Goal: Communication & Community: Answer question/provide support

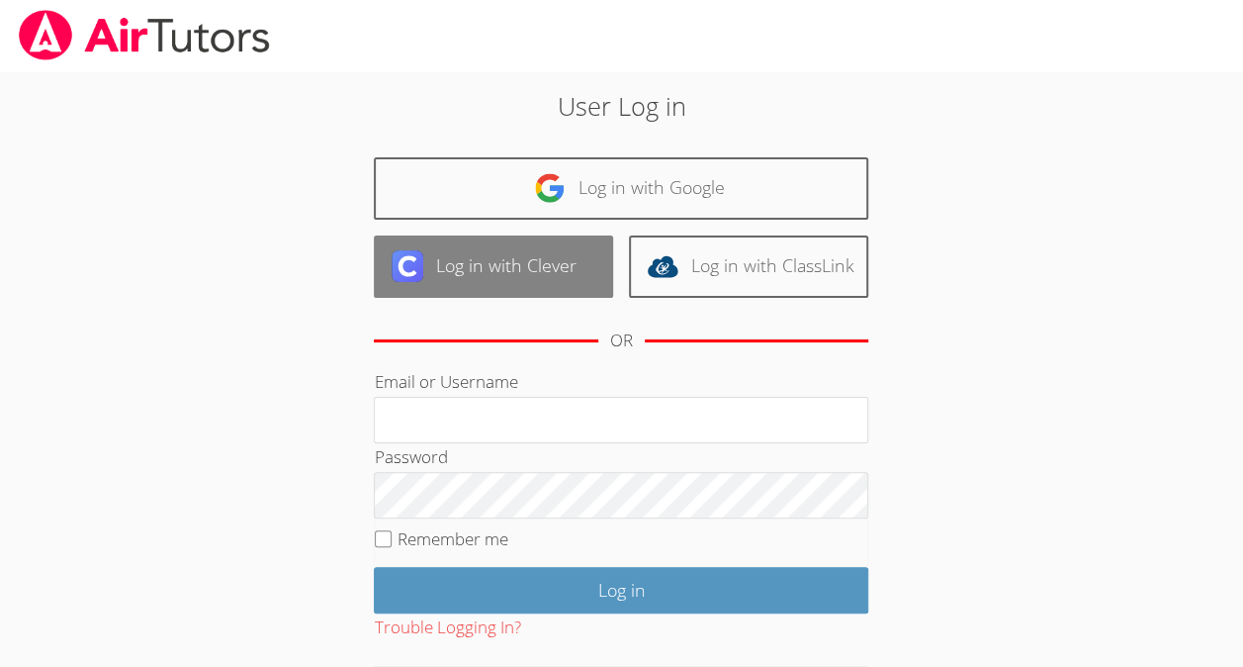
click at [501, 239] on link "Log in with Clever" at bounding box center [493, 266] width 239 height 62
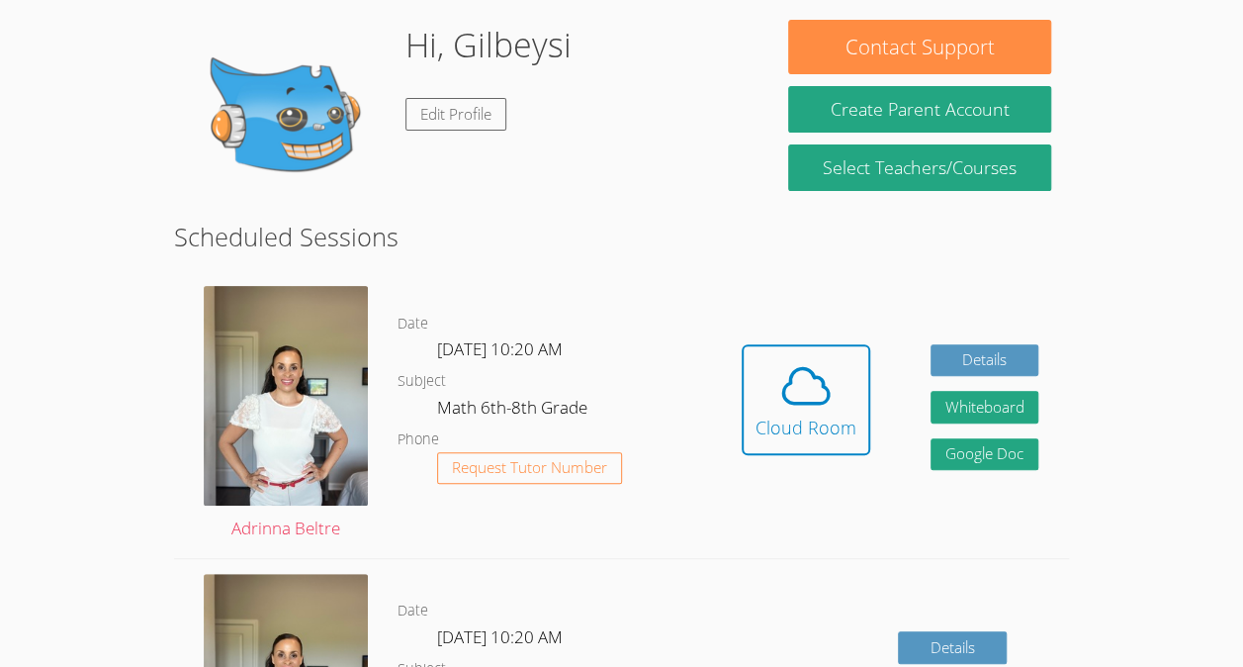
scroll to position [224, 0]
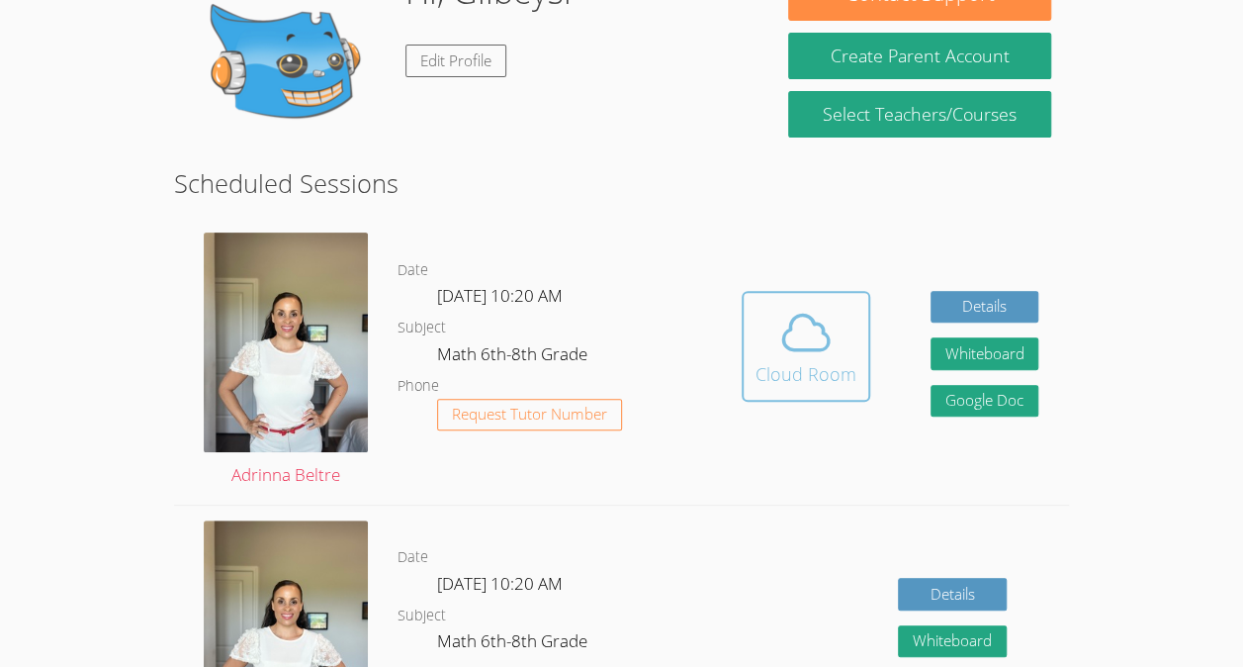
click at [784, 326] on icon at bounding box center [805, 332] width 55 height 55
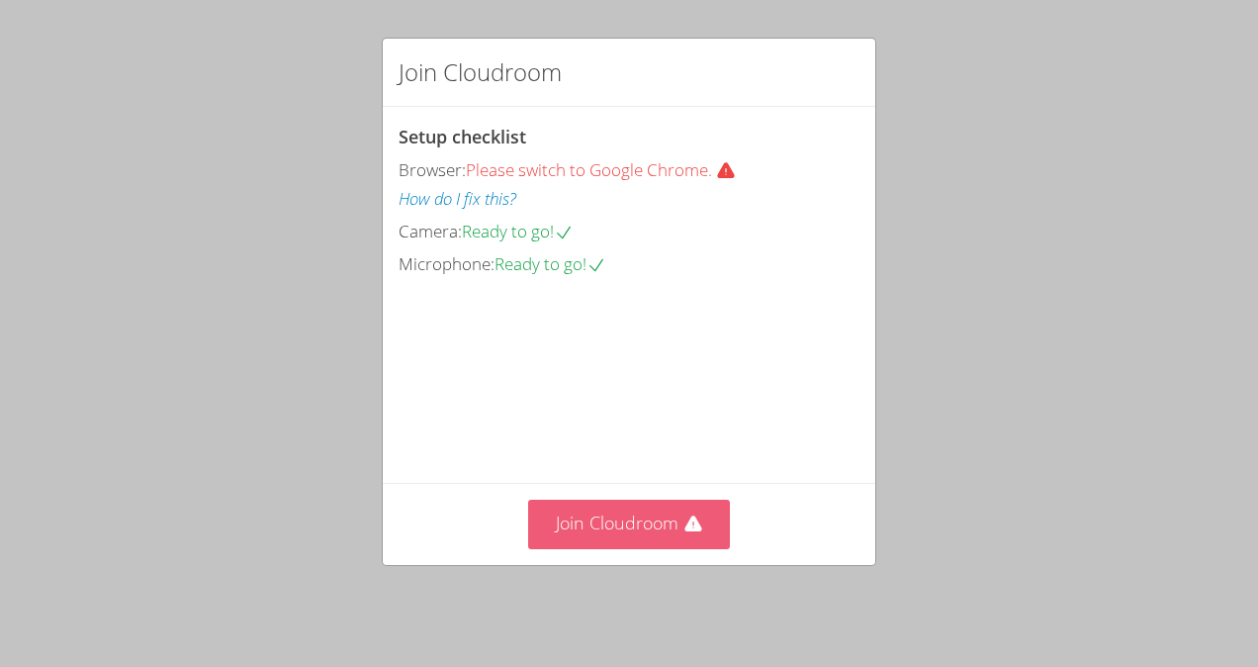
click at [623, 536] on button "Join Cloudroom" at bounding box center [629, 524] width 203 height 48
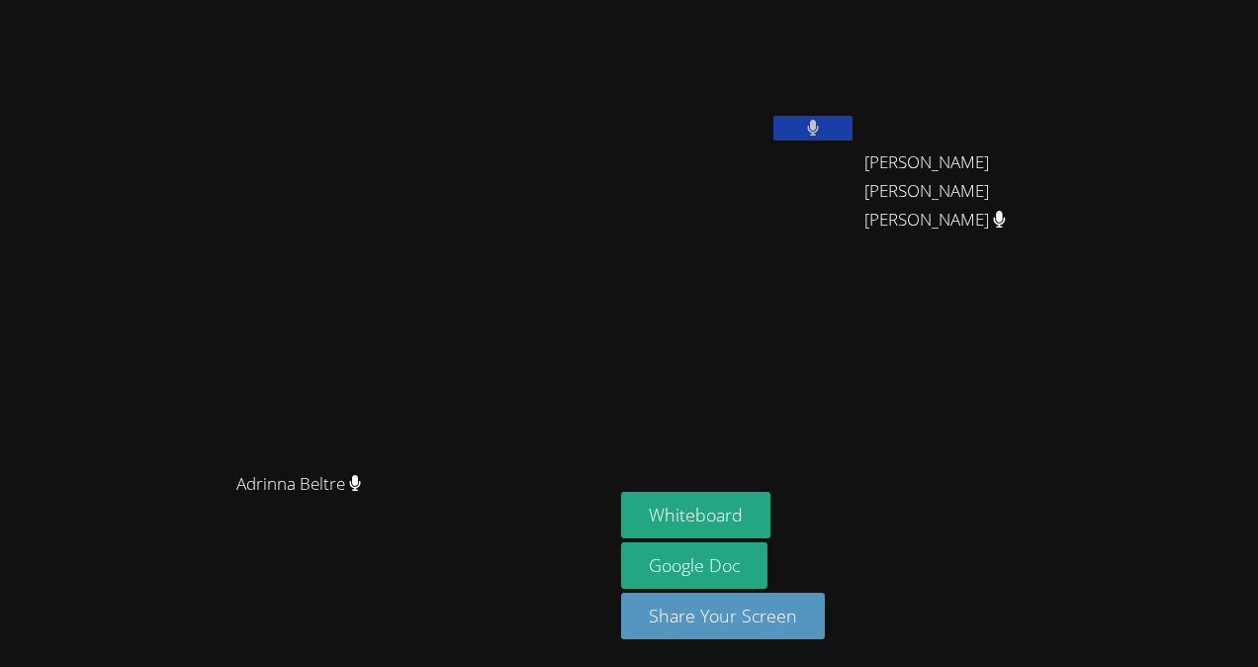
click at [820, 125] on icon at bounding box center [813, 128] width 13 height 17
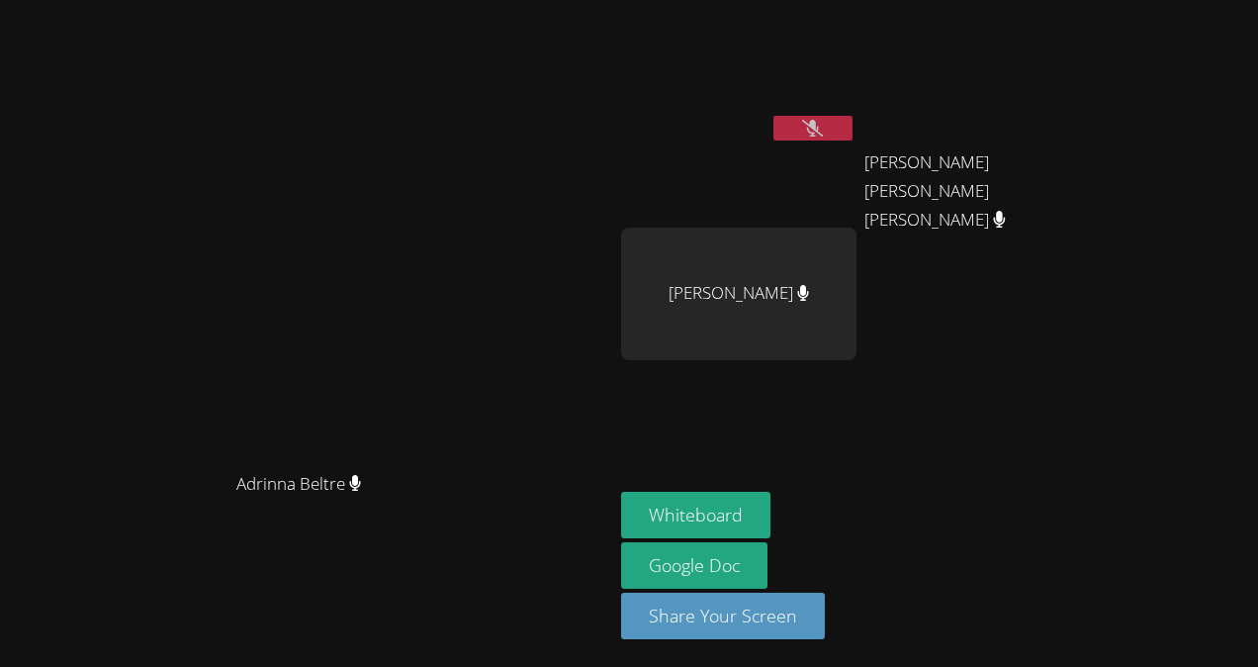
click at [823, 125] on icon at bounding box center [812, 128] width 21 height 17
click at [857, 115] on video at bounding box center [738, 74] width 235 height 133
click at [857, 53] on video at bounding box center [738, 74] width 235 height 133
click at [823, 135] on icon at bounding box center [812, 128] width 21 height 17
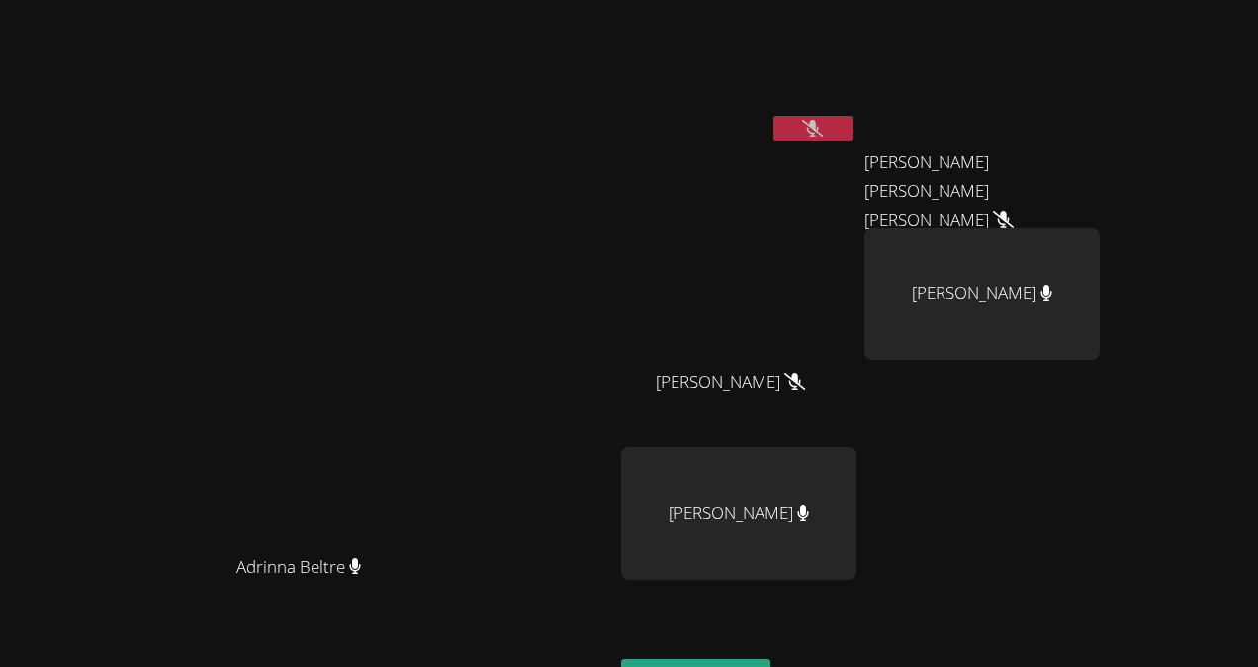
click at [455, 449] on video at bounding box center [306, 377] width 297 height 336
click at [853, 123] on button at bounding box center [812, 128] width 79 height 25
click at [823, 129] on icon at bounding box center [812, 128] width 21 height 17
click at [820, 129] on icon at bounding box center [813, 128] width 13 height 17
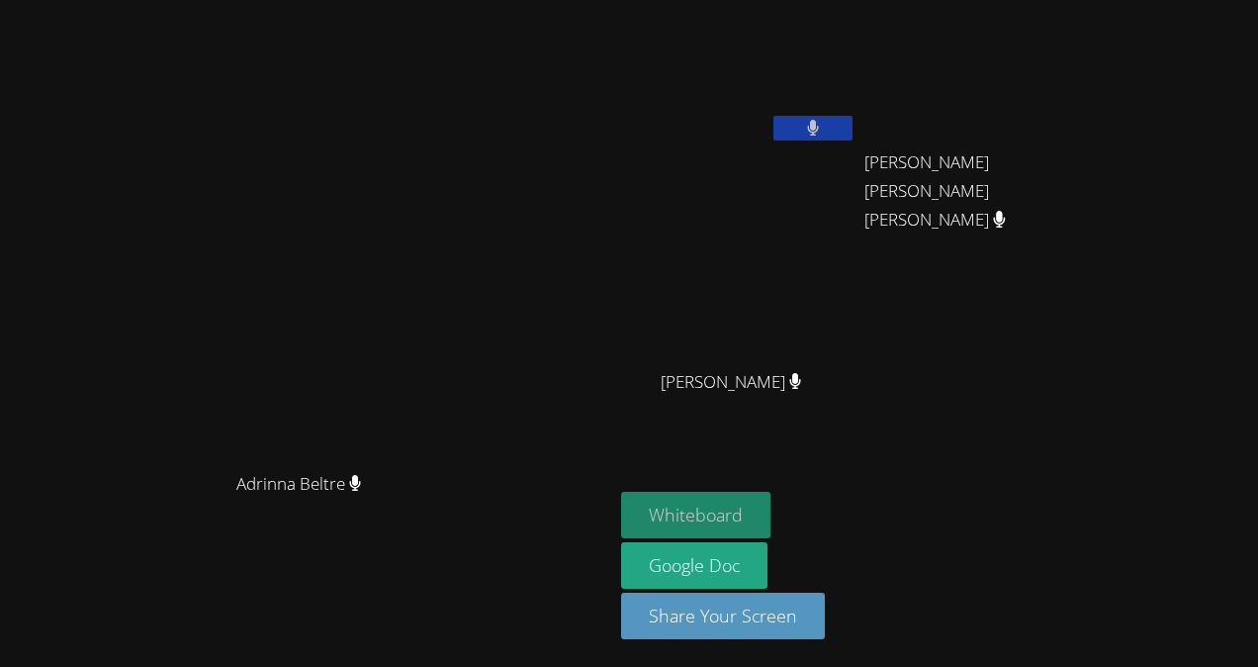
click at [771, 520] on button "Whiteboard" at bounding box center [695, 515] width 149 height 46
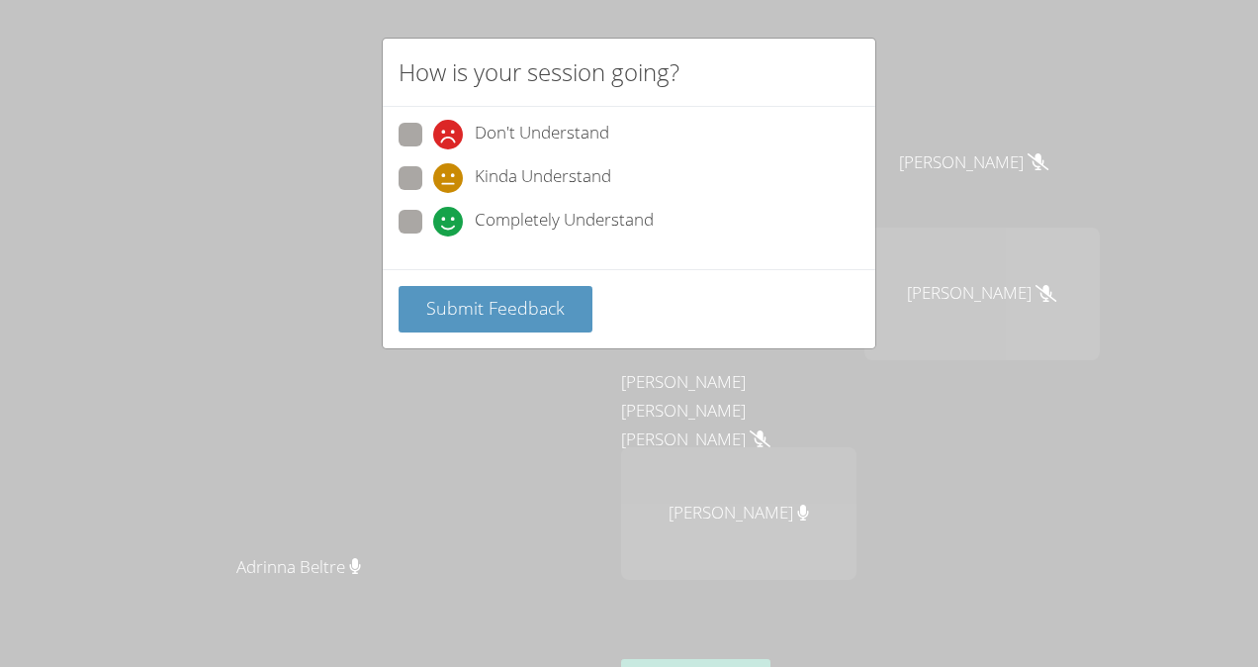
click at [423, 214] on label "Completely Understand" at bounding box center [526, 223] width 255 height 27
click at [433, 214] on input "Completely Understand" at bounding box center [441, 218] width 17 height 17
radio input "true"
click at [546, 297] on span "Submit Feedback" at bounding box center [495, 308] width 138 height 24
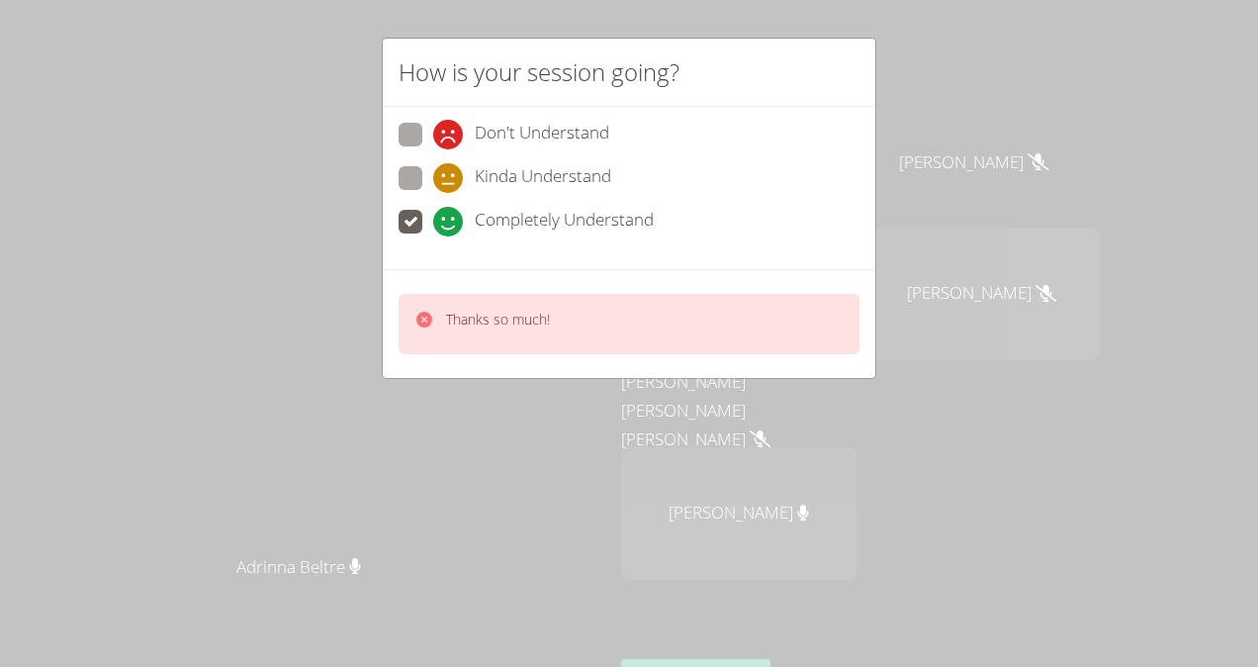
click at [538, 322] on p "Thanks so much!" at bounding box center [498, 320] width 104 height 20
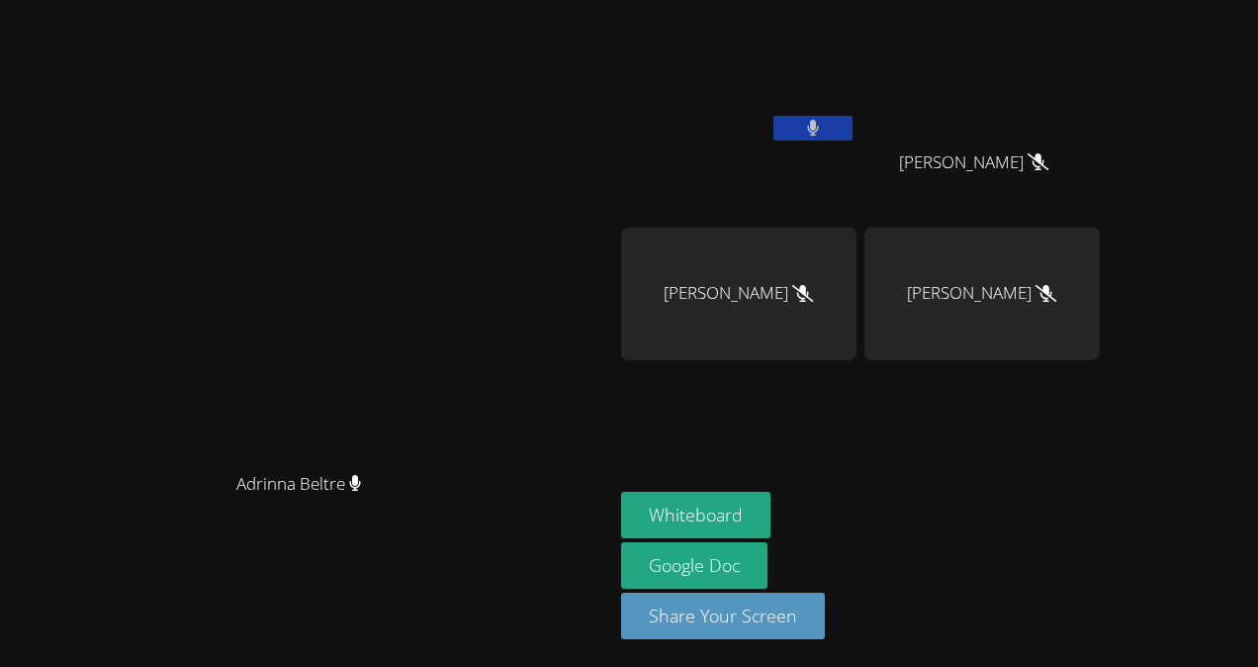
click at [1088, 259] on div "Lesley Galeano-Paz" at bounding box center [981, 293] width 235 height 133
